Goal: Task Accomplishment & Management: Manage account settings

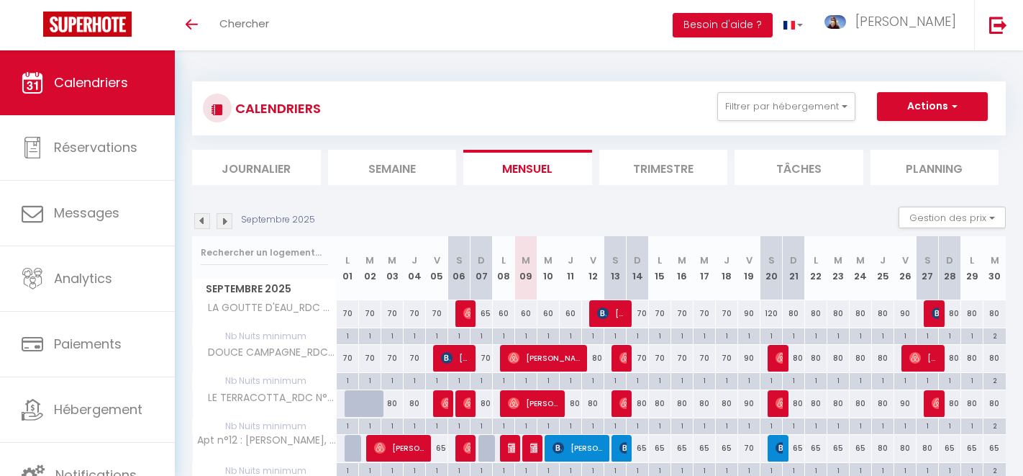
select select
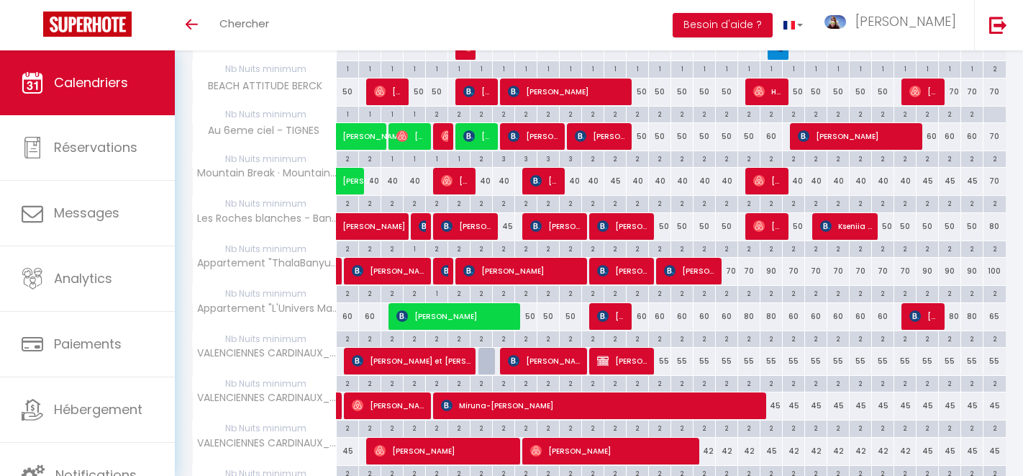
scroll to position [630, 0]
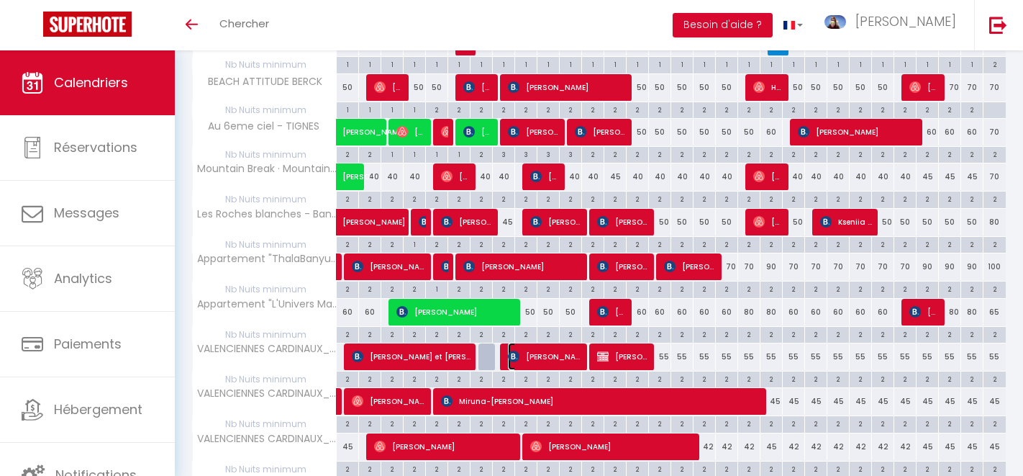
click at [551, 357] on span "[PERSON_NAME]" at bounding box center [545, 355] width 74 height 27
select select "OK"
select select "0"
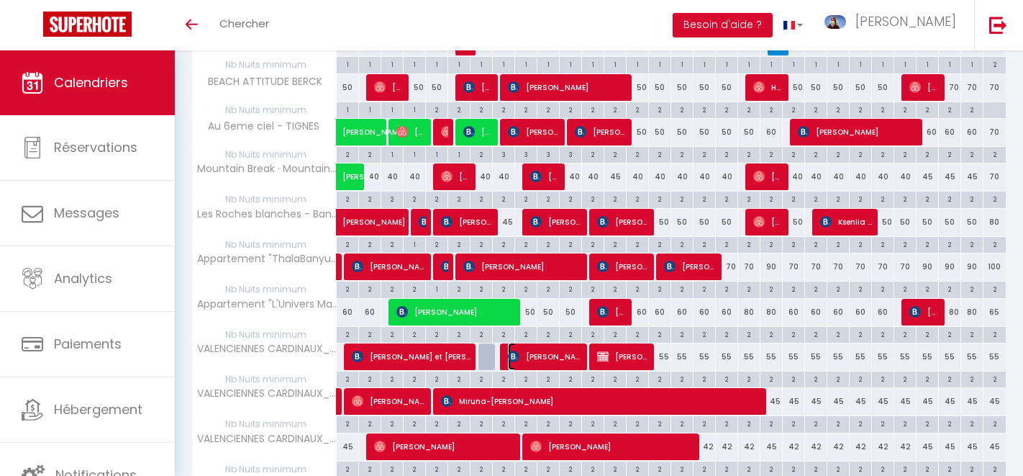
select select "1"
select select
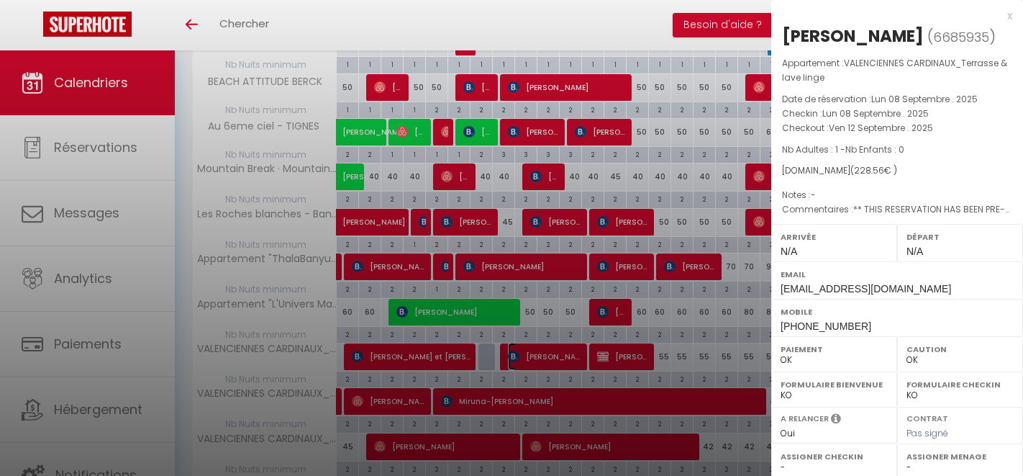
select select "47740"
click at [551, 357] on div at bounding box center [511, 238] width 1023 height 476
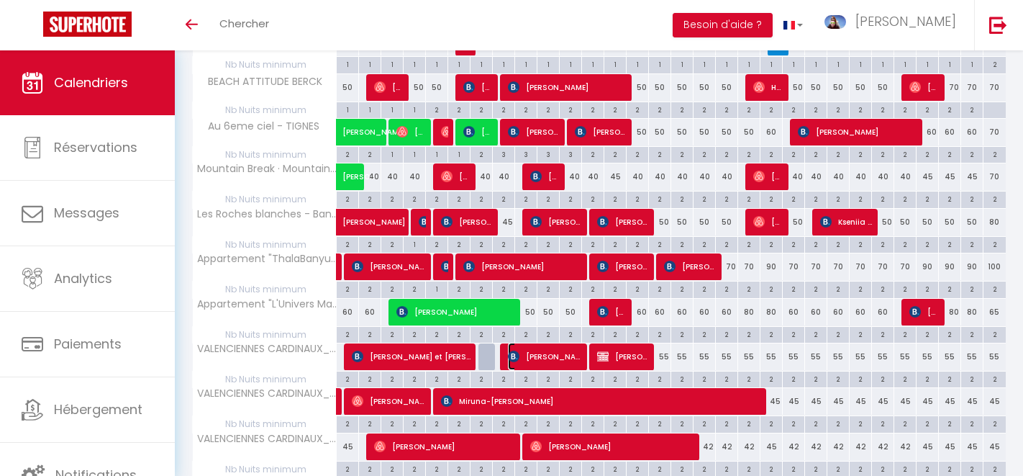
click at [551, 357] on span "[PERSON_NAME]" at bounding box center [545, 355] width 74 height 27
